Goal: Ask a question

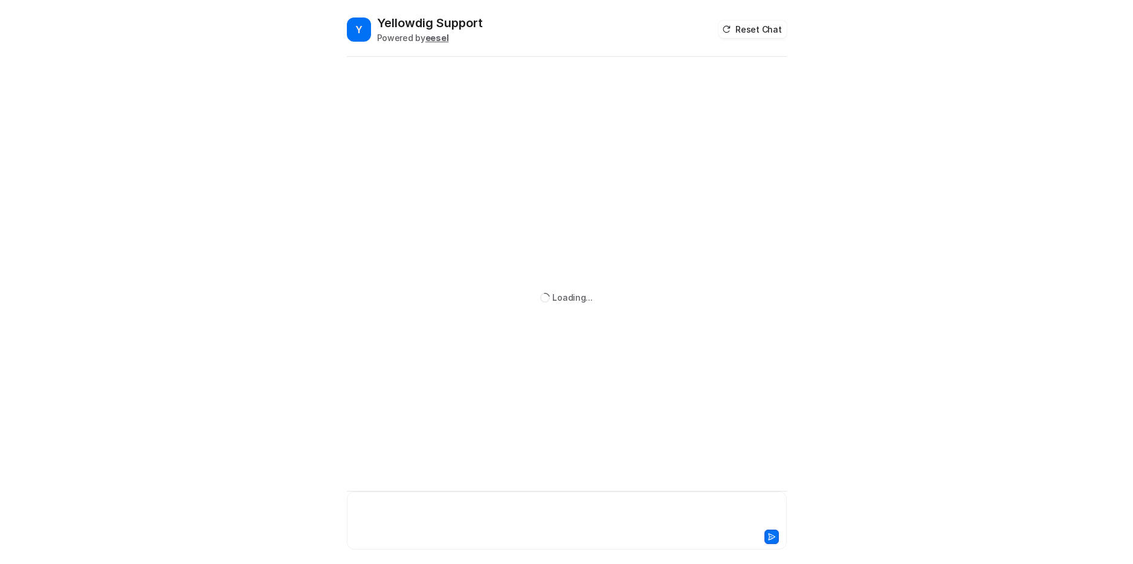
click at [493, 515] on div at bounding box center [567, 514] width 434 height 28
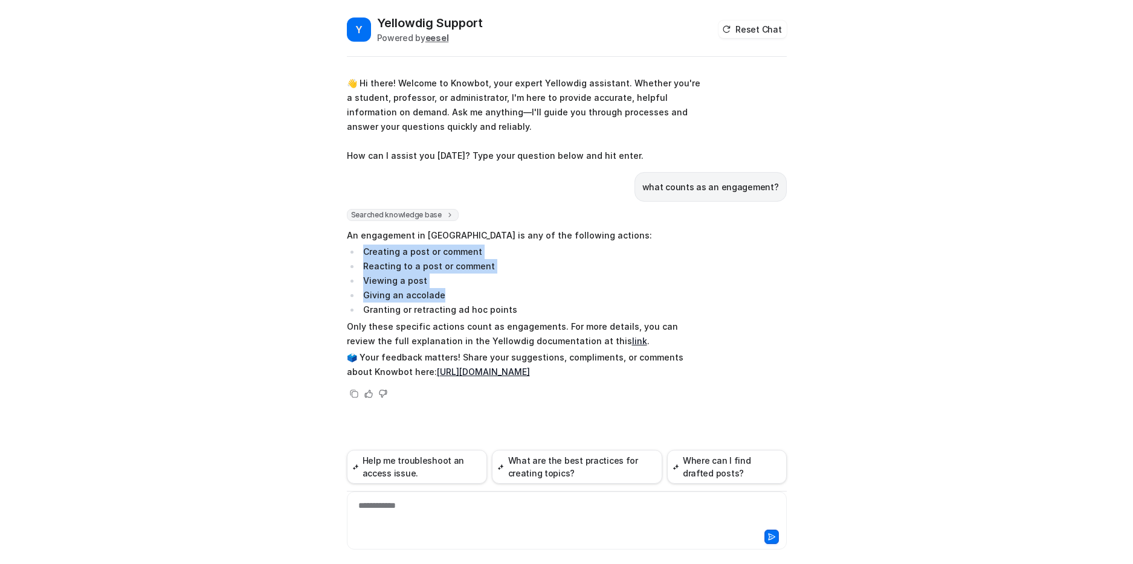
drag, startPoint x: 448, startPoint y: 296, endPoint x: 365, endPoint y: 253, distance: 93.2
click at [365, 253] on ul "Creating a post or comment Reacting to a post or comment Viewing a post Giving …" at bounding box center [523, 281] width 353 height 72
copy ul "Creating a post or comment Reacting to a post or comment Viewing a post Giving …"
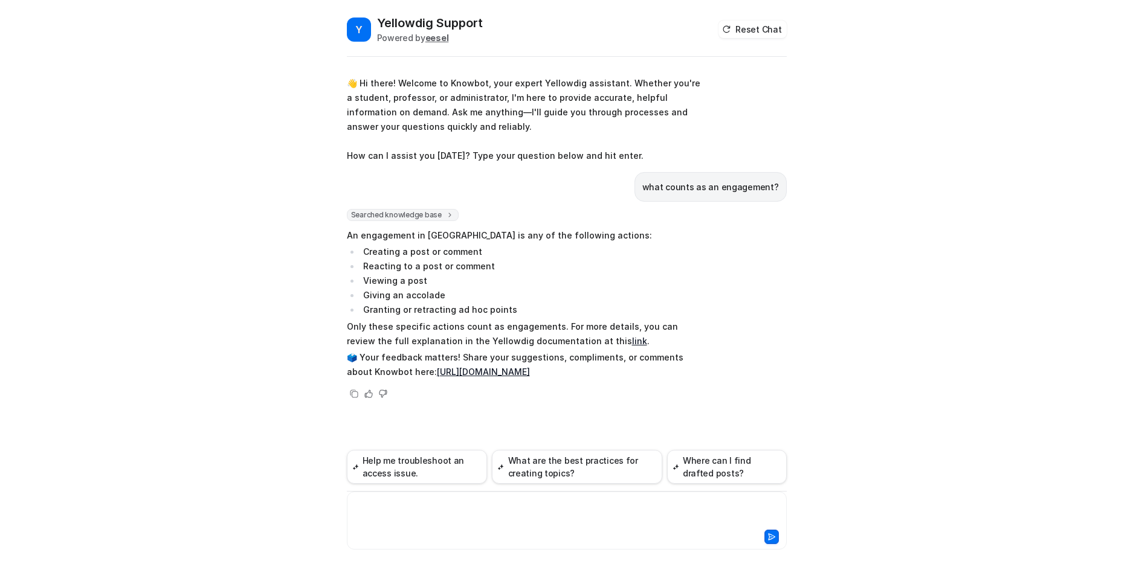
click at [451, 511] on div at bounding box center [567, 514] width 434 height 28
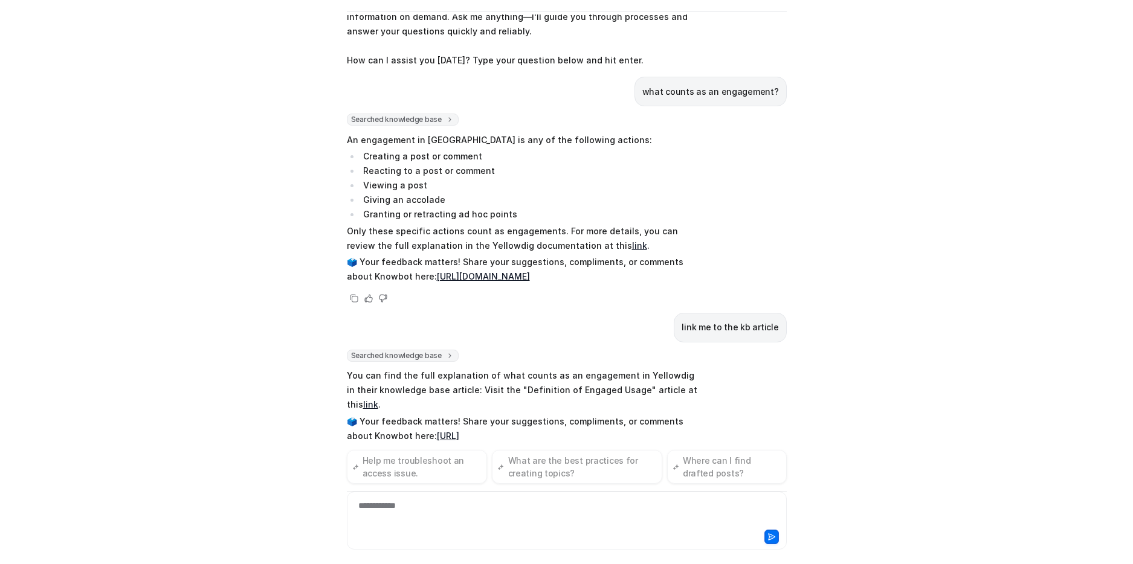
scroll to position [65, 0]
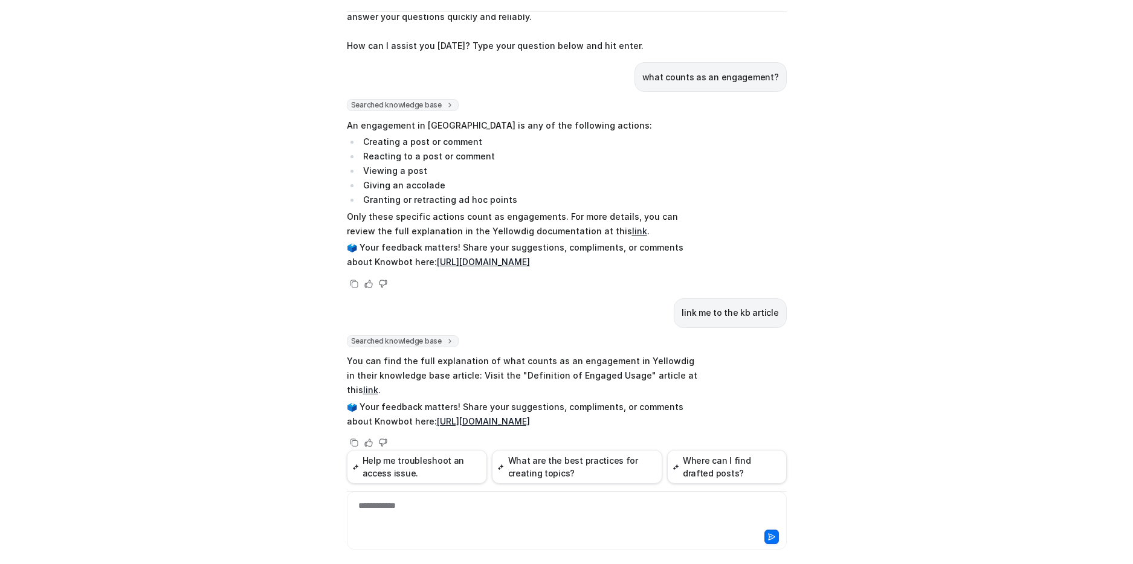
click at [378, 385] on link "link" at bounding box center [370, 390] width 15 height 10
